Goal: Find specific page/section: Find specific page/section

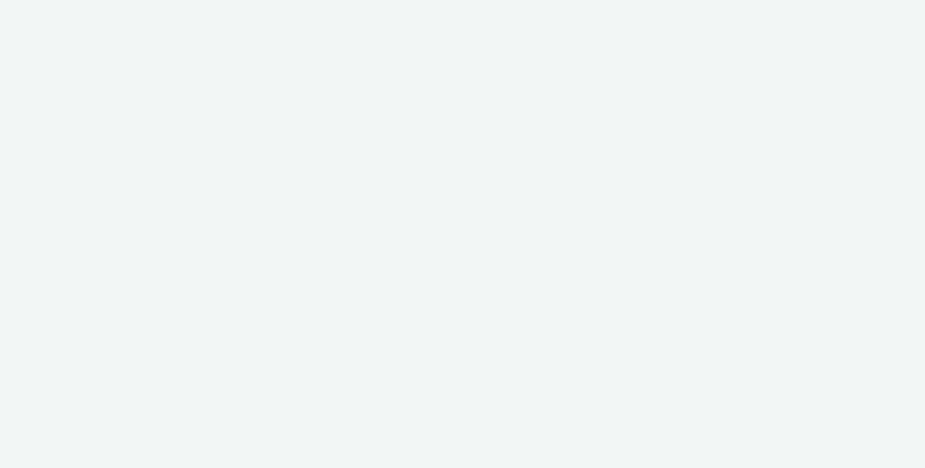
select select "d84d6561-18f3-4a65-9ed0-42618f513f94"
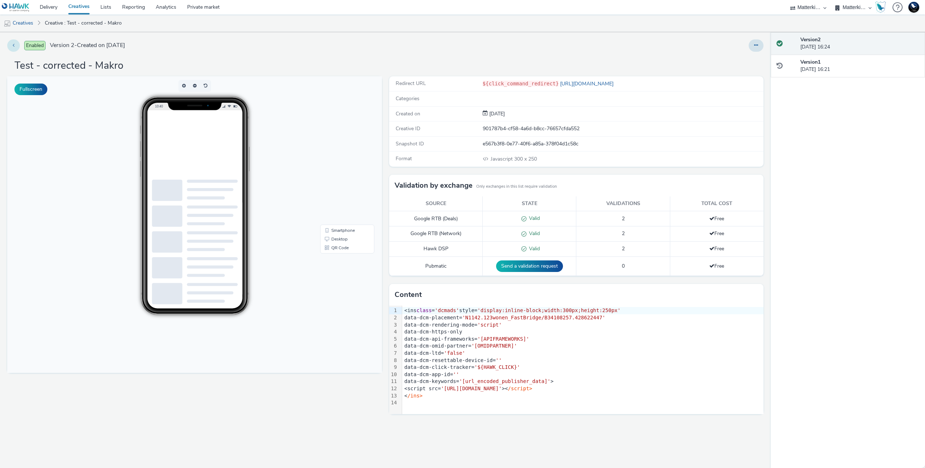
click at [15, 47] on button at bounding box center [13, 45] width 13 height 12
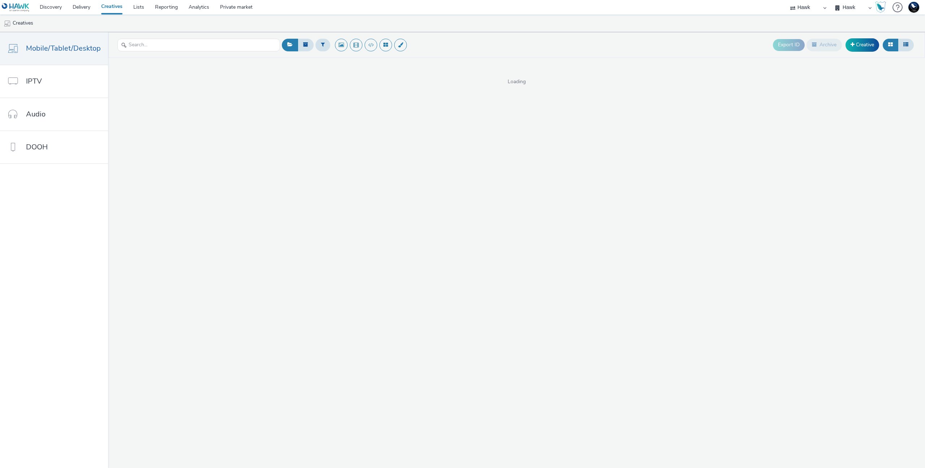
select select "11a7df10-284f-415c-b52a-427acf4c31ae"
